Goal: Task Accomplishment & Management: Manage account settings

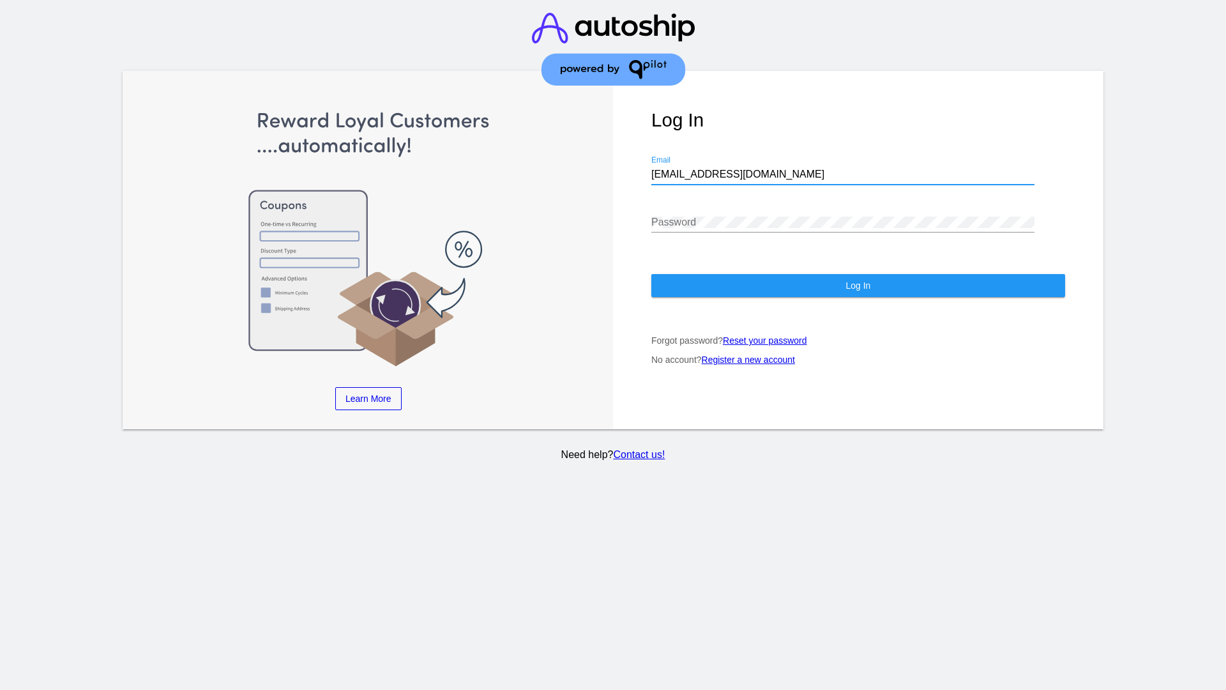
type input "[EMAIL_ADDRESS][DOMAIN_NAME]"
click at [858, 285] on span "Log In" at bounding box center [857, 285] width 25 height 10
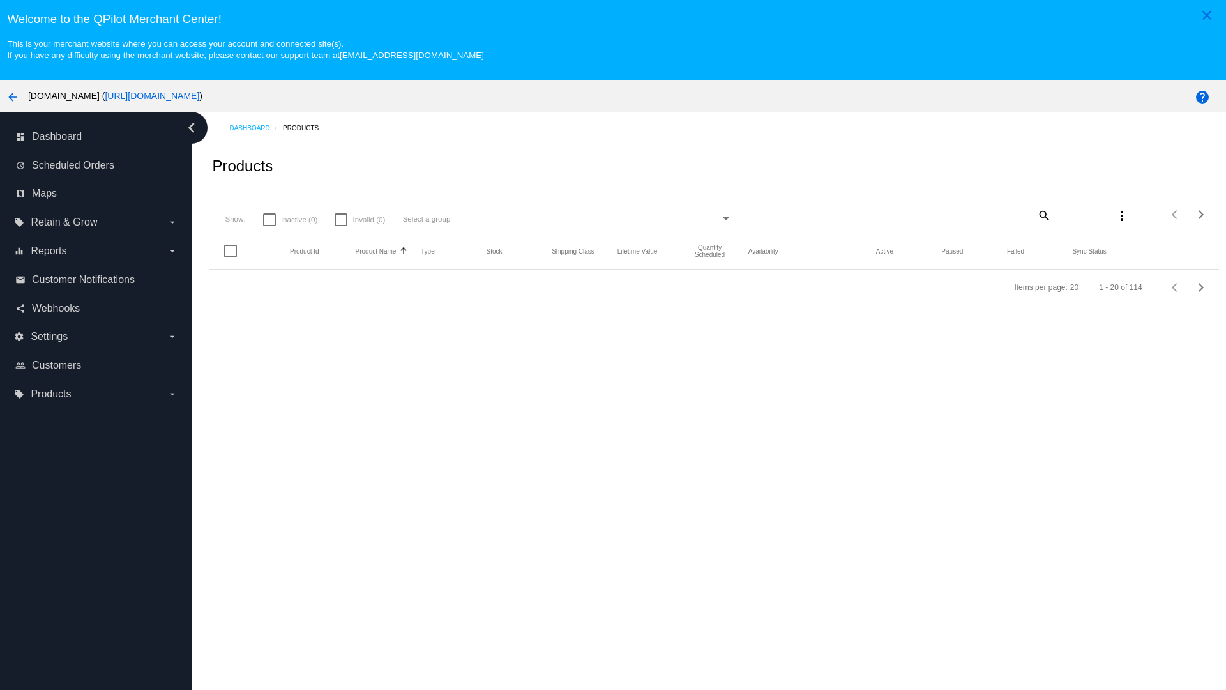
click at [1043, 215] on mat-icon "search" at bounding box center [1043, 215] width 15 height 20
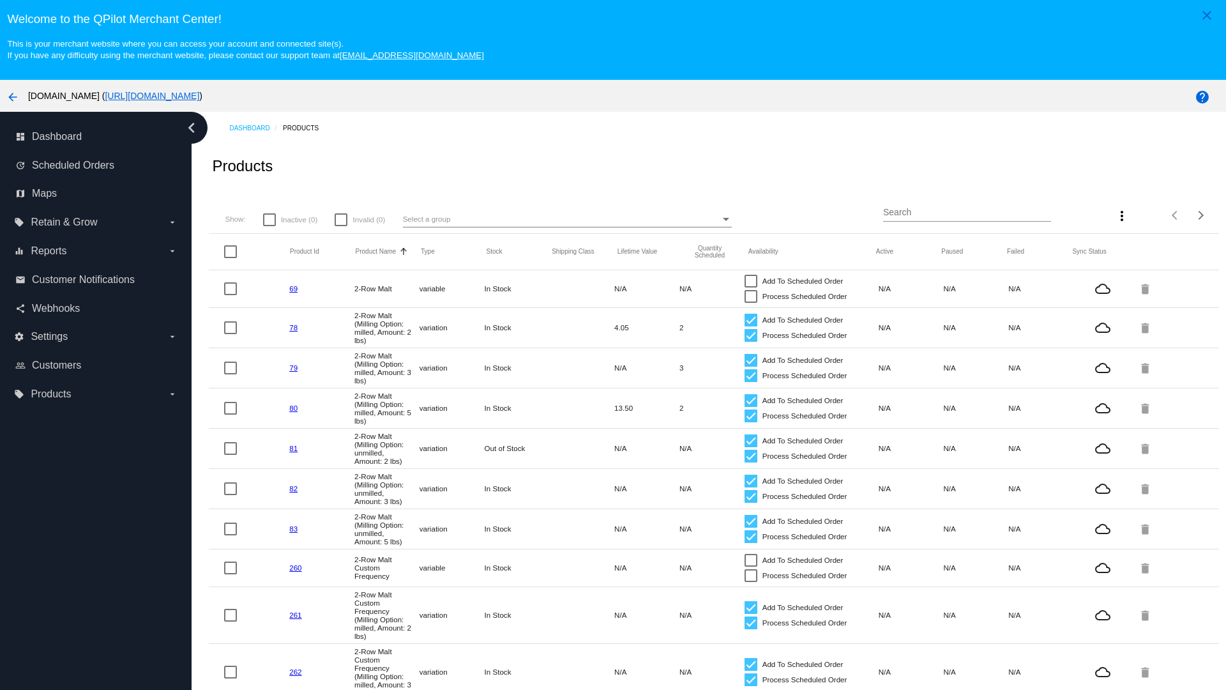
type input "New Prd 1050"
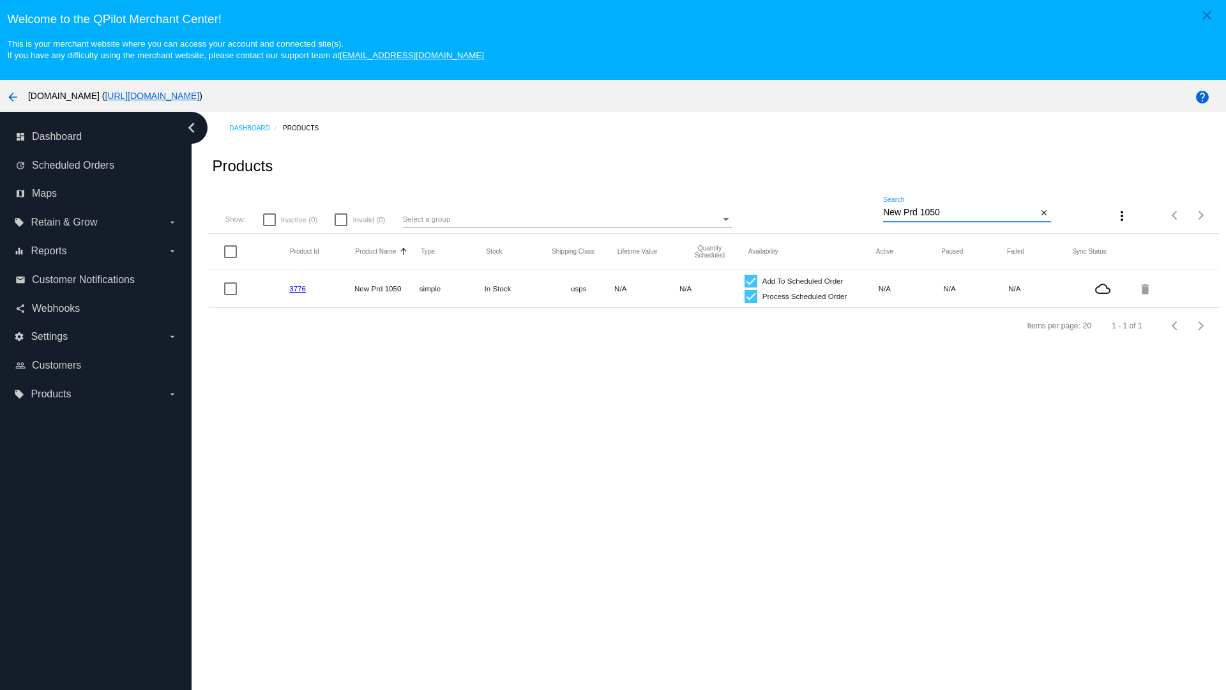
click at [298, 288] on link "3776" at bounding box center [297, 288] width 17 height 8
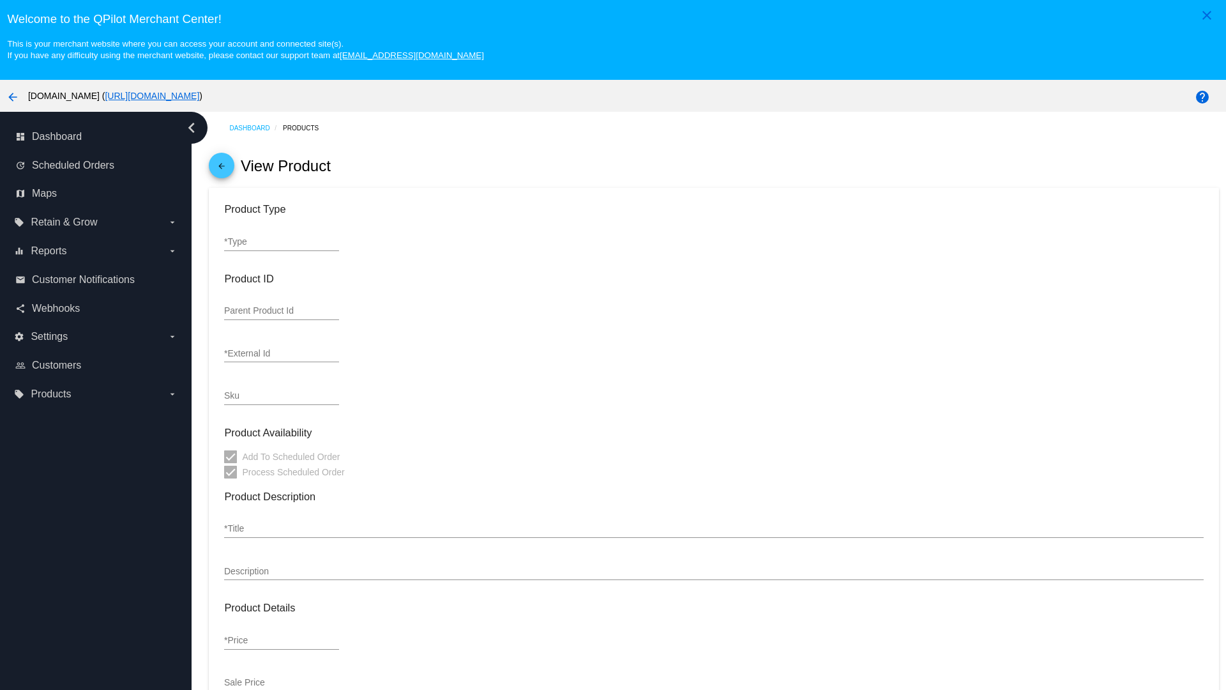
type input "simple"
type input "3776"
type input "new prd for testing"
type input "New Prd 1050"
type input "11"
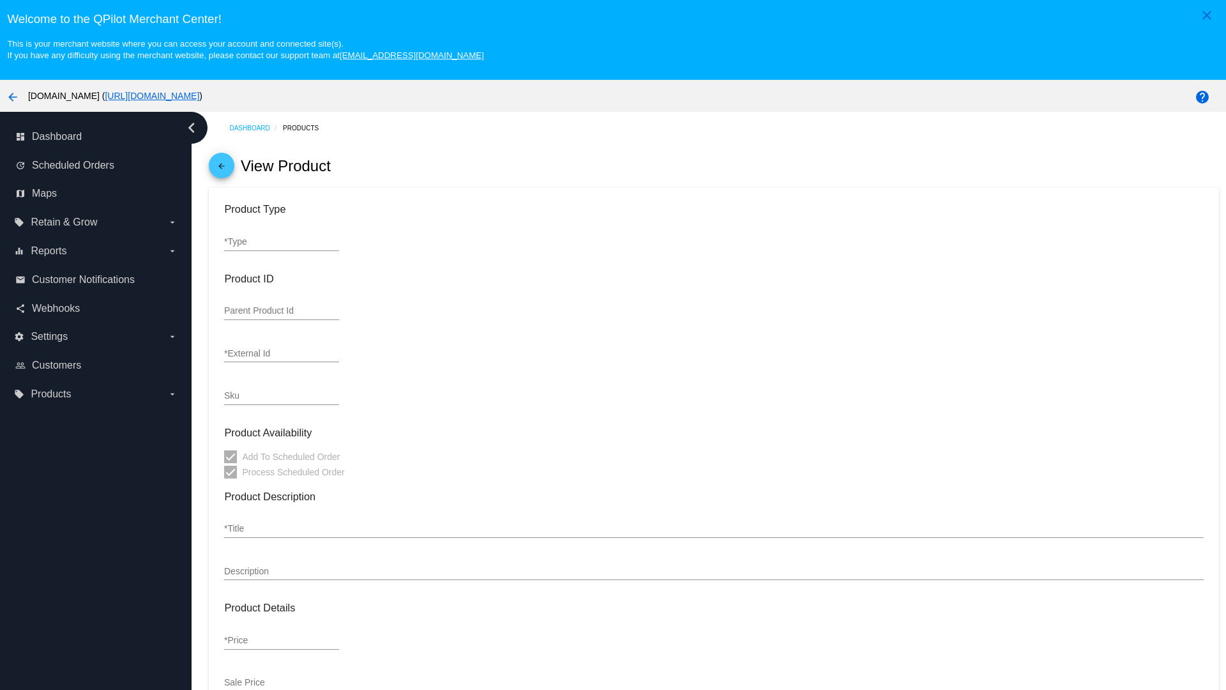
type input "9"
type input "2"
type input "10"
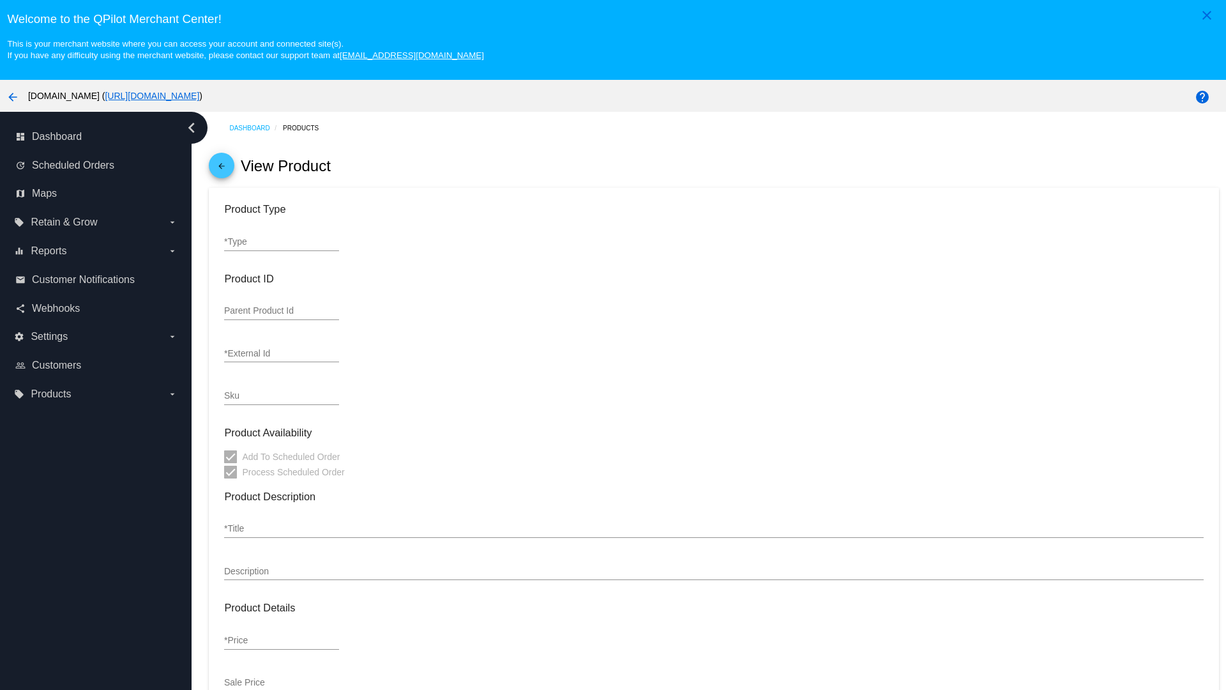
type input "usps"
type input "reduced-rate"
type input "In Stock"
